Goal: Task Accomplishment & Management: Manage account settings

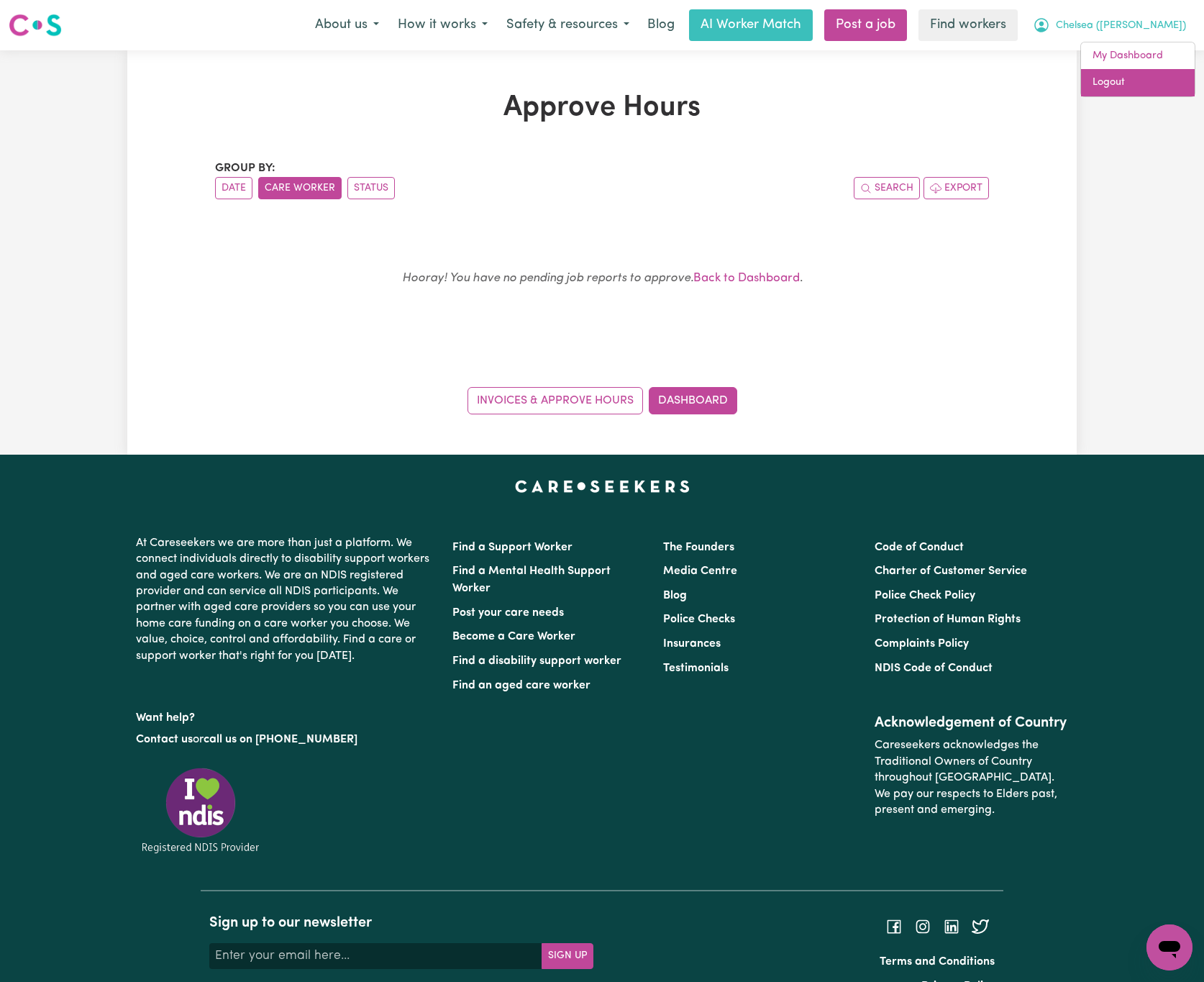
click at [1167, 81] on link "Logout" at bounding box center [1138, 83] width 114 height 28
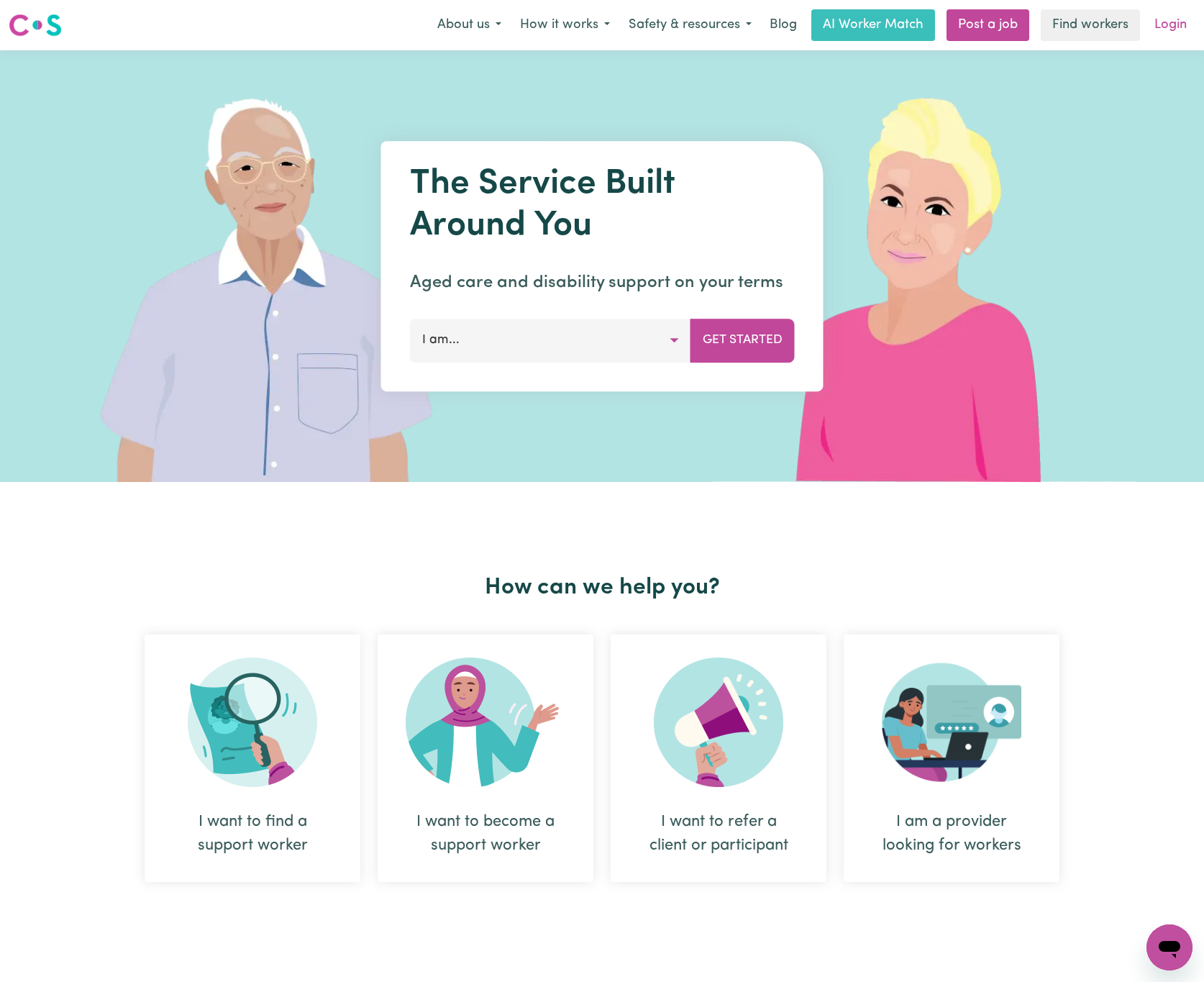
click at [1161, 24] on link "Login" at bounding box center [1171, 25] width 50 height 31
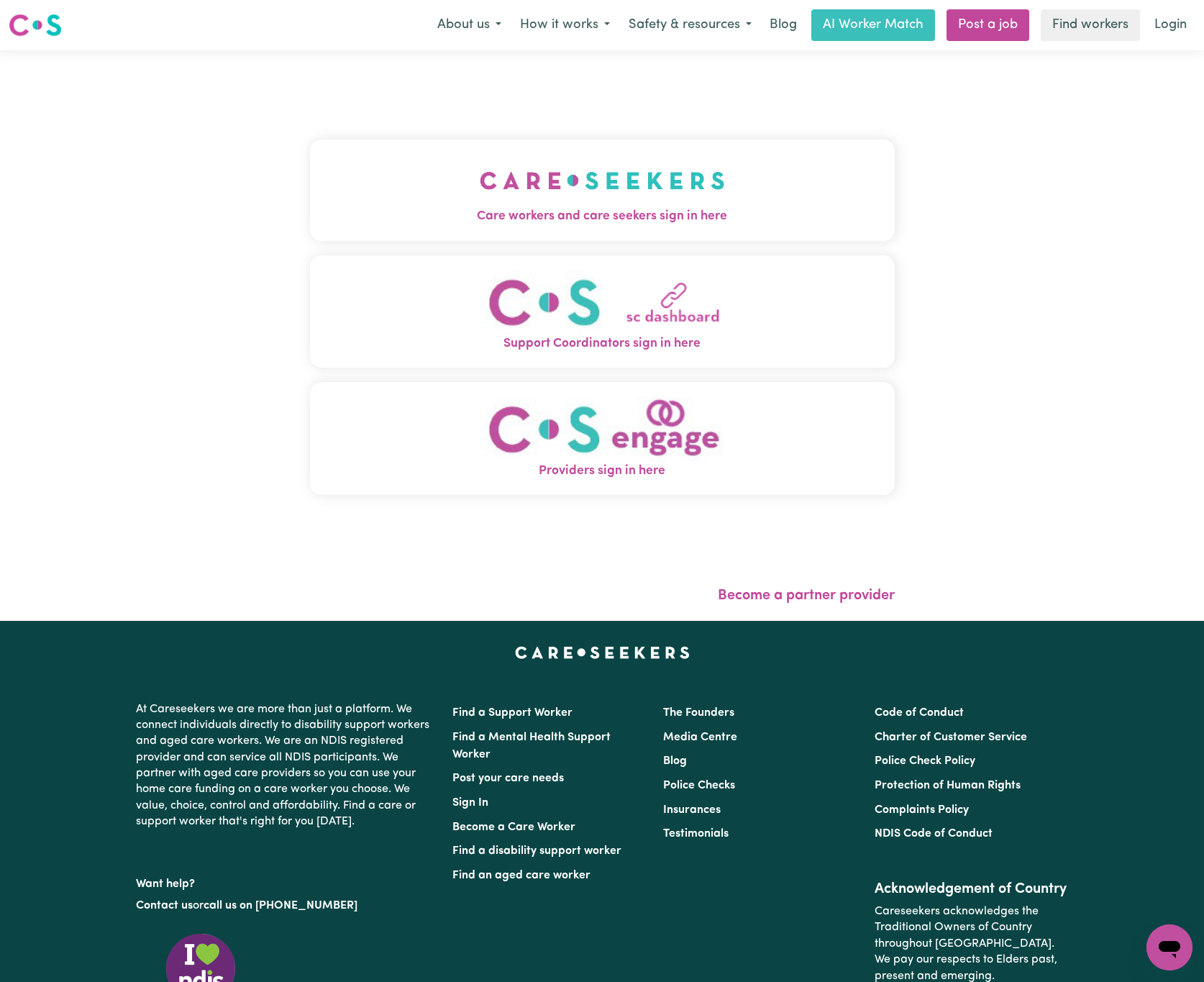
drag, startPoint x: 305, startPoint y: 201, endPoint x: 343, endPoint y: 201, distance: 38.0
click at [316, 201] on button "Care workers and care seekers sign in here" at bounding box center [602, 190] width 585 height 101
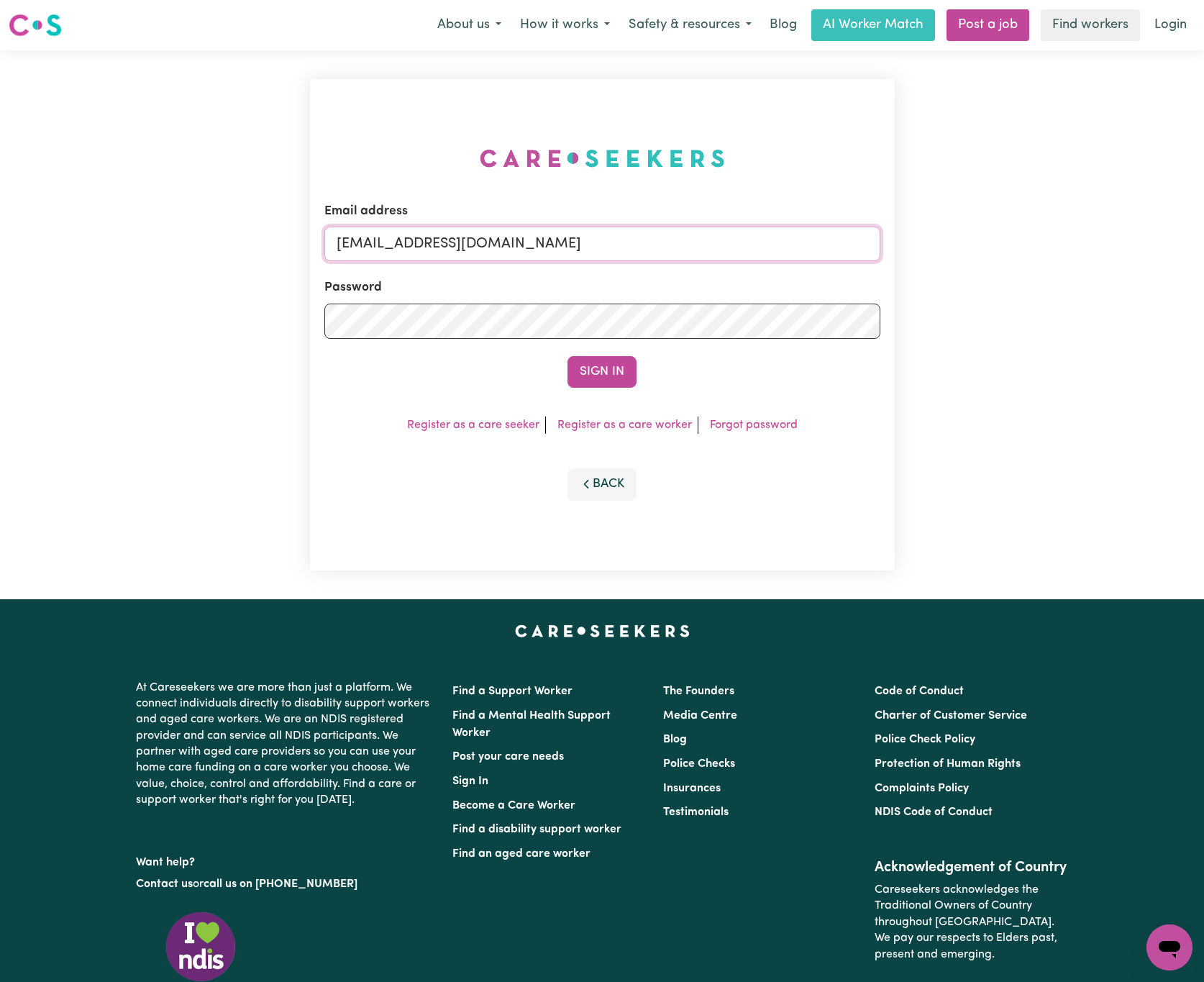
drag, startPoint x: 411, startPoint y: 240, endPoint x: 1205, endPoint y: 253, distance: 794.1
click at [1203, 253] on html "Menu About us How it works Safety & resources Blog AI Worker Match Post a job F…" at bounding box center [602, 586] width 1204 height 1171
paste input "[EMAIL_ADDRESS][DOMAIN_NAME]"
type input "superuser~[EMAIL_ADDRESS][DOMAIN_NAME]"
click at [568, 356] on button "Sign In" at bounding box center [602, 372] width 69 height 31
